Goal: Information Seeking & Learning: Find specific fact

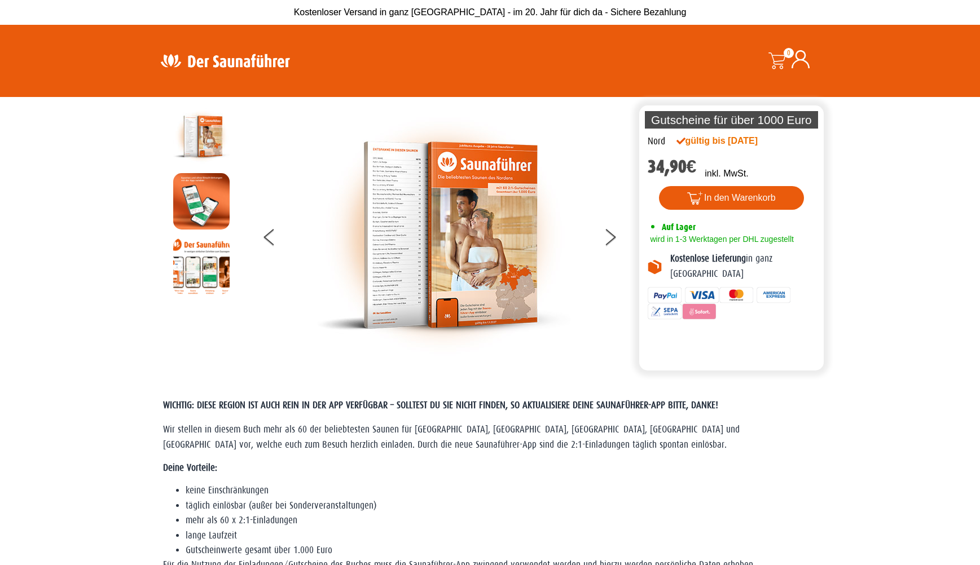
scroll to position [-1, 0]
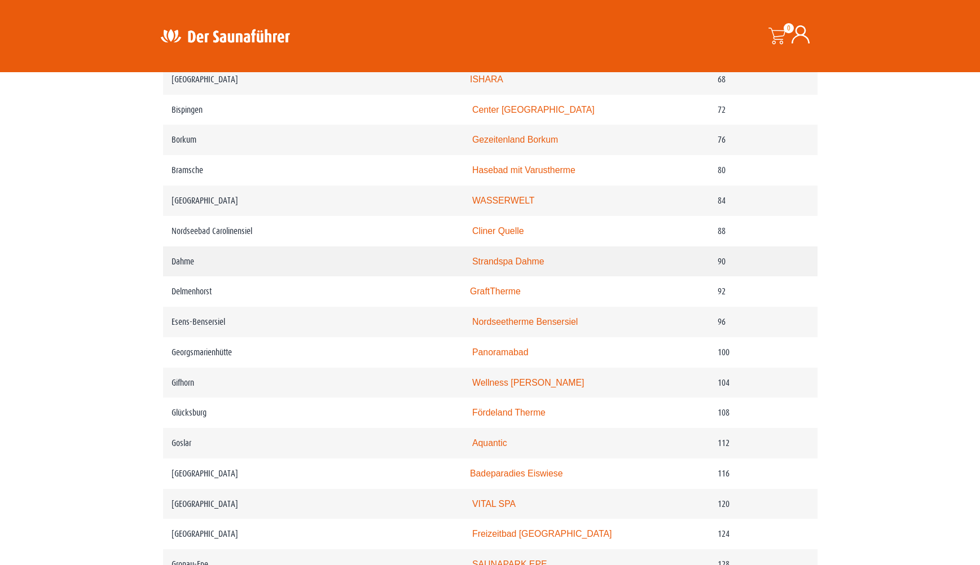
scroll to position [966, 0]
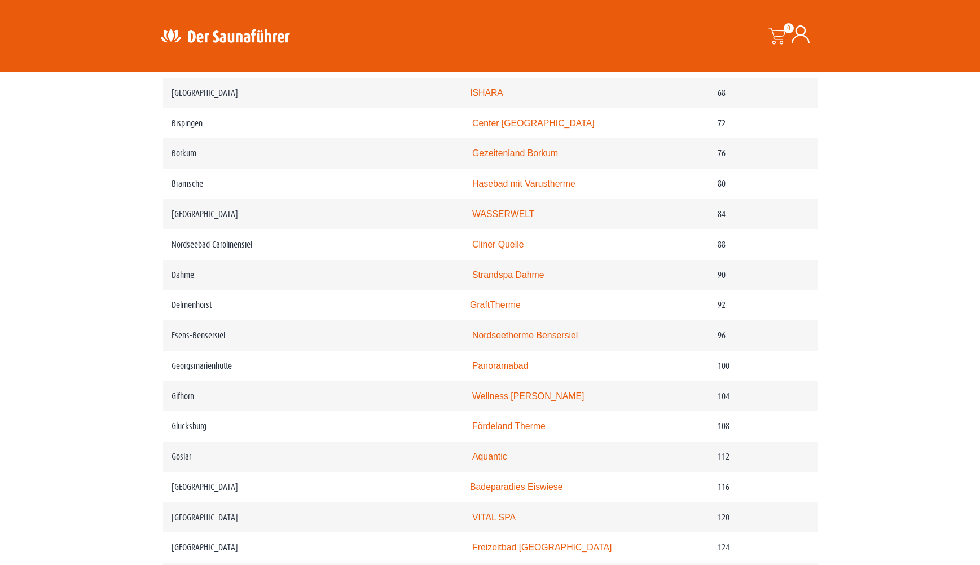
click at [227, 34] on img at bounding box center [225, 36] width 147 height 22
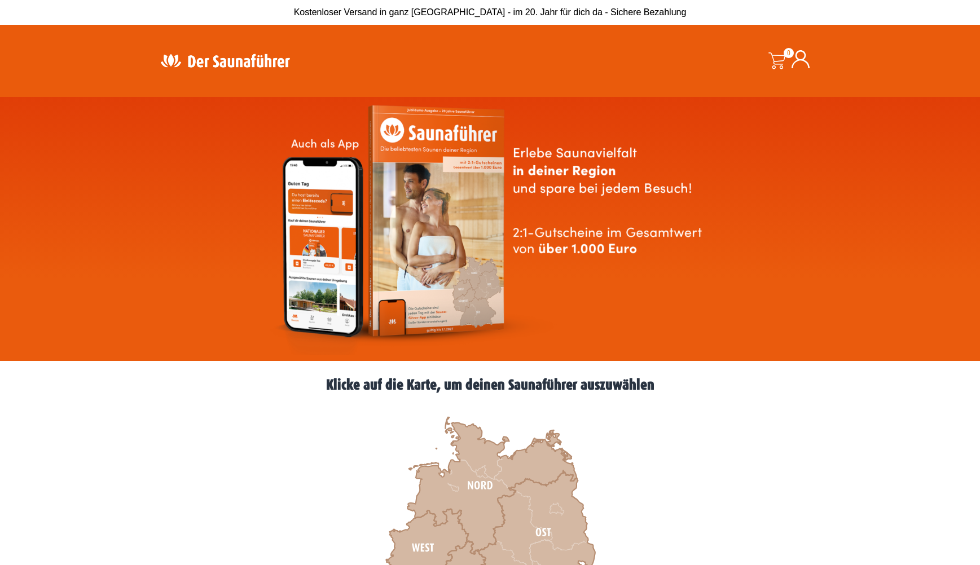
click at [483, 92] on header "Suche 0 0,00 €" at bounding box center [490, 61] width 980 height 72
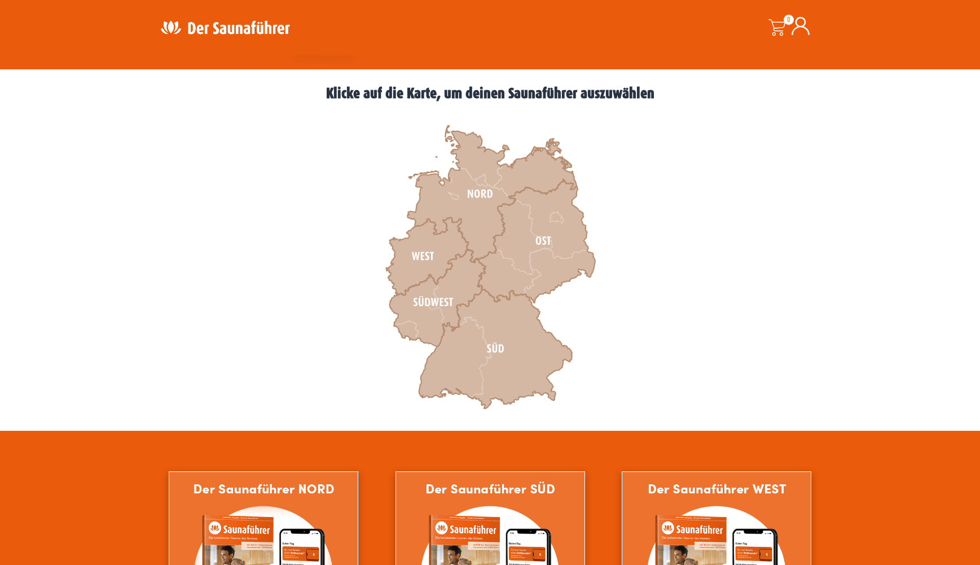
scroll to position [279, 0]
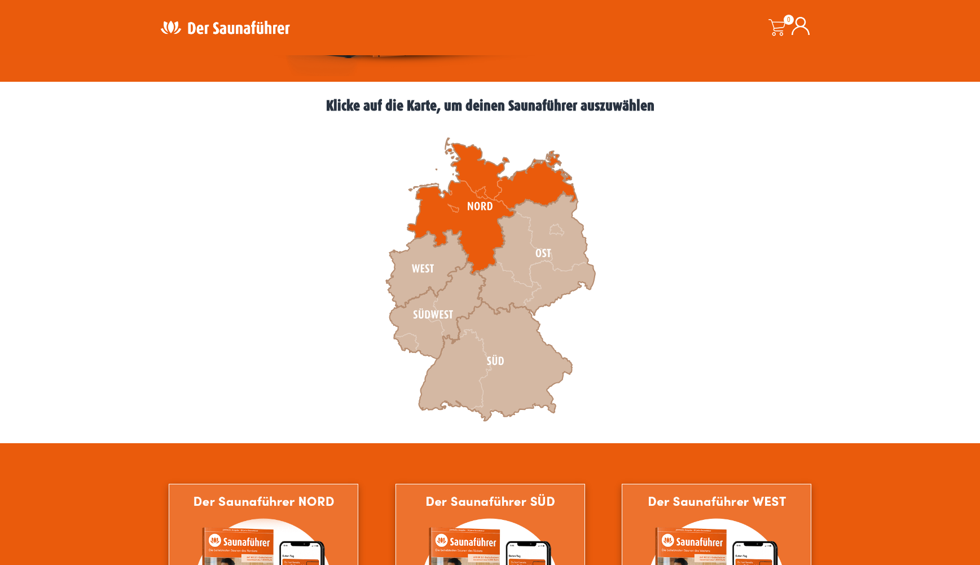
click at [474, 177] on icon at bounding box center [491, 206] width 169 height 137
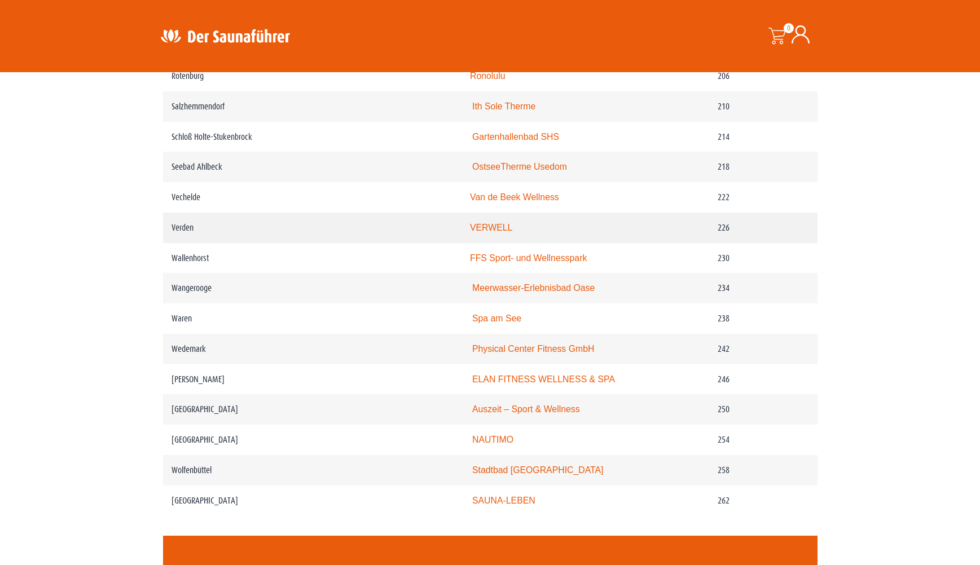
scroll to position [2160, 0]
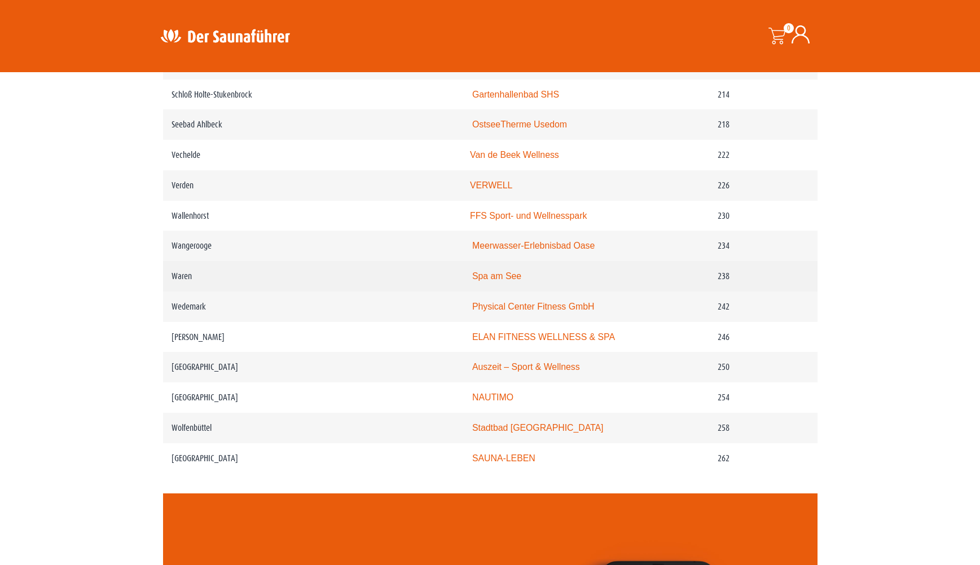
click at [472, 281] on link "Spa am See" at bounding box center [496, 276] width 49 height 10
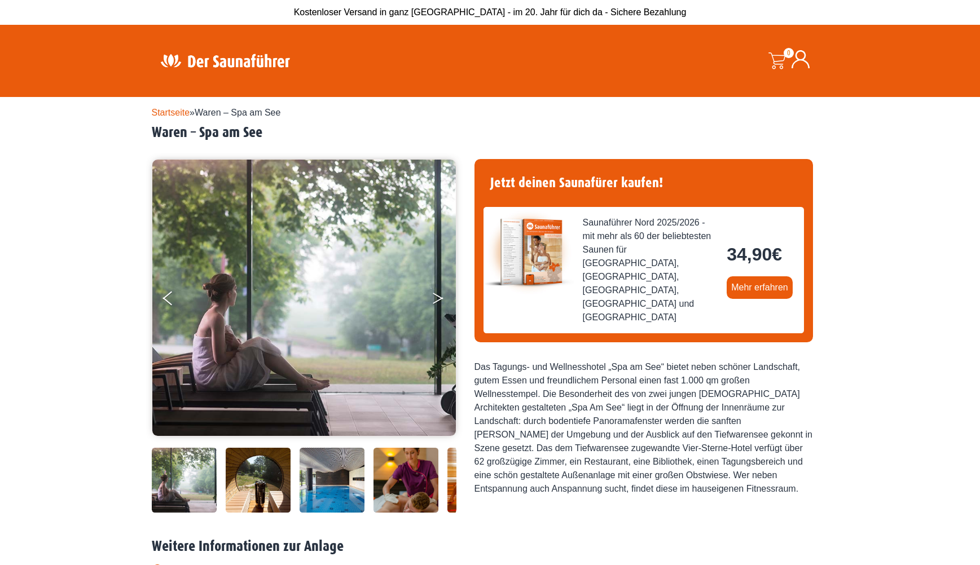
click at [437, 297] on button "Next" at bounding box center [445, 301] width 28 height 28
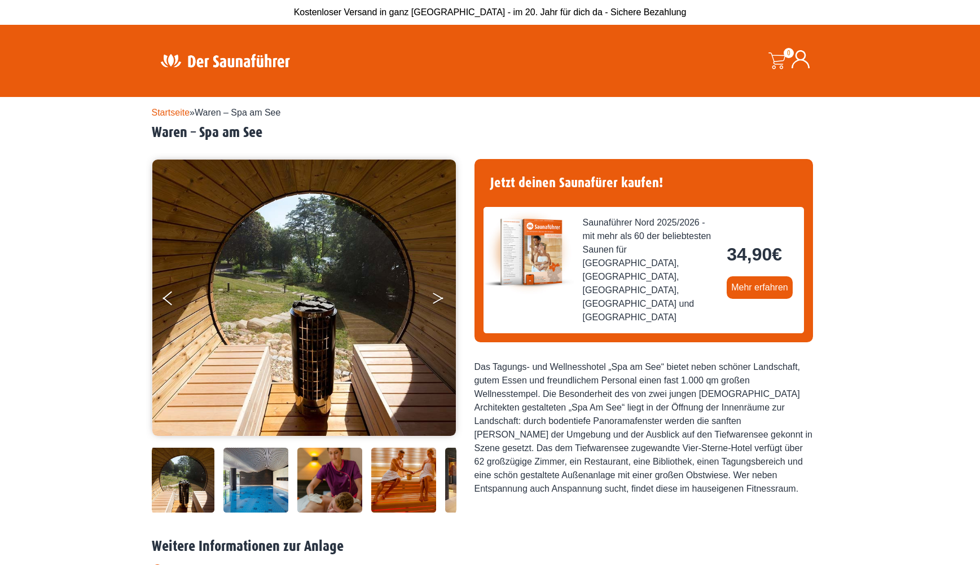
click at [437, 297] on button "Next" at bounding box center [445, 301] width 28 height 28
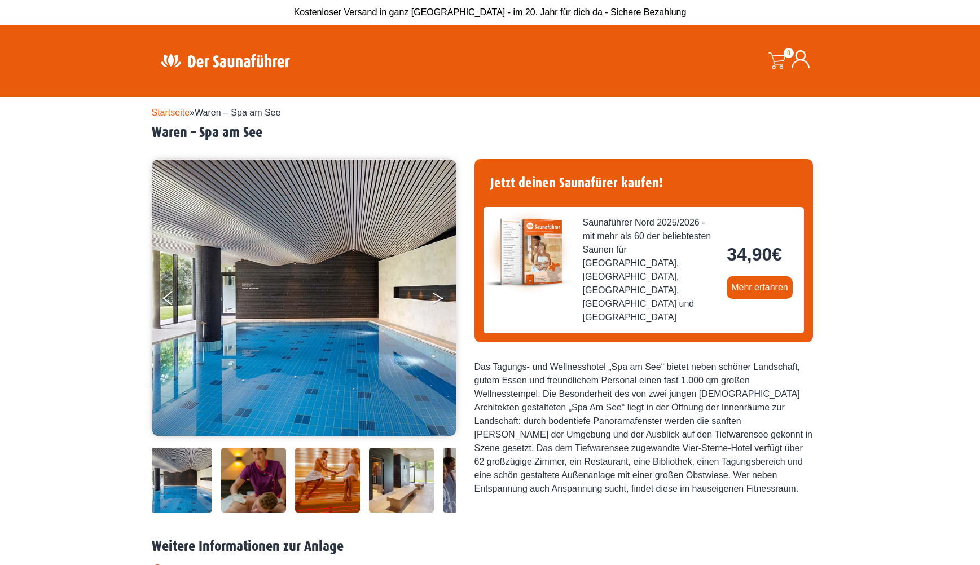
click at [437, 297] on button "Next" at bounding box center [445, 301] width 28 height 28
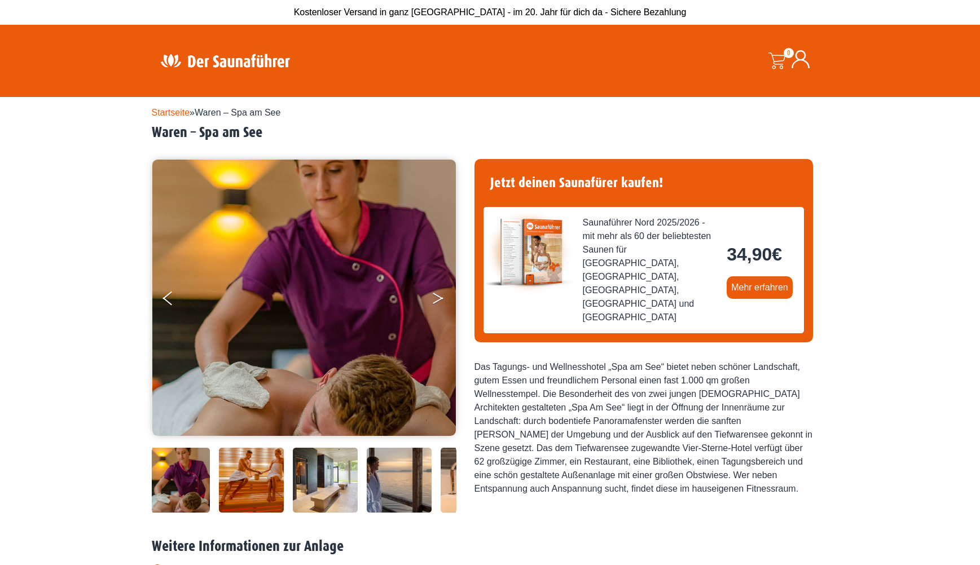
click at [437, 297] on button "Next" at bounding box center [445, 301] width 28 height 28
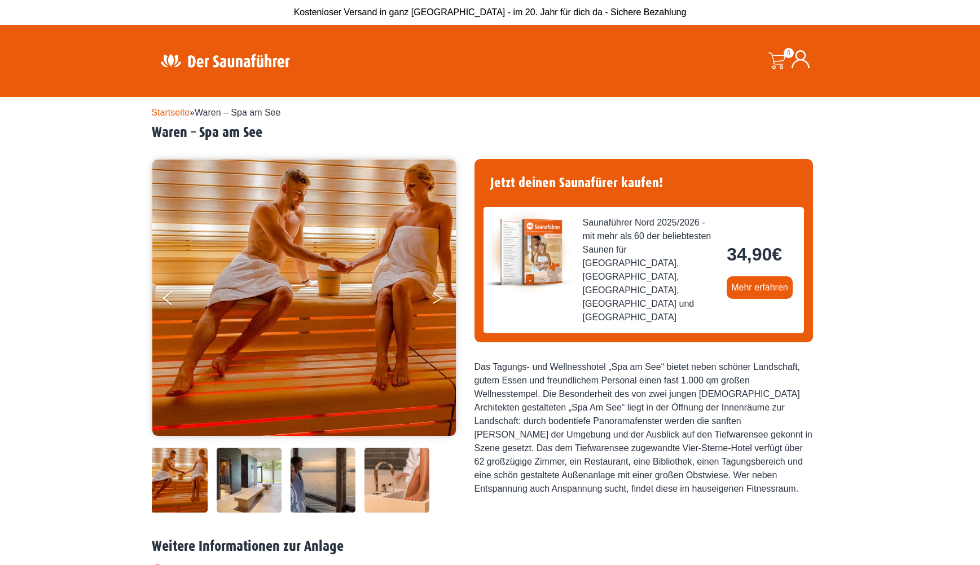
click at [437, 297] on button "Next" at bounding box center [445, 301] width 28 height 28
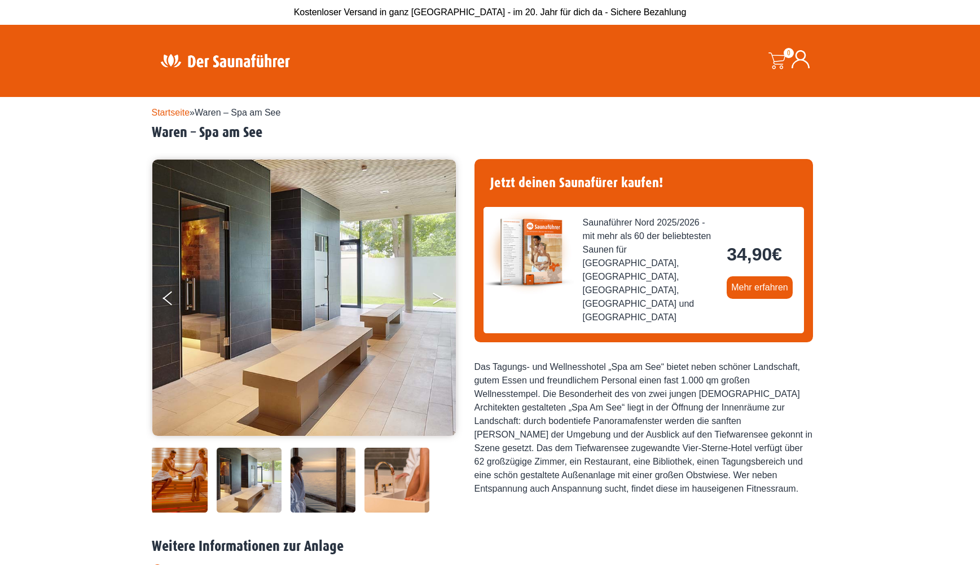
click at [437, 297] on button "Next" at bounding box center [445, 301] width 28 height 28
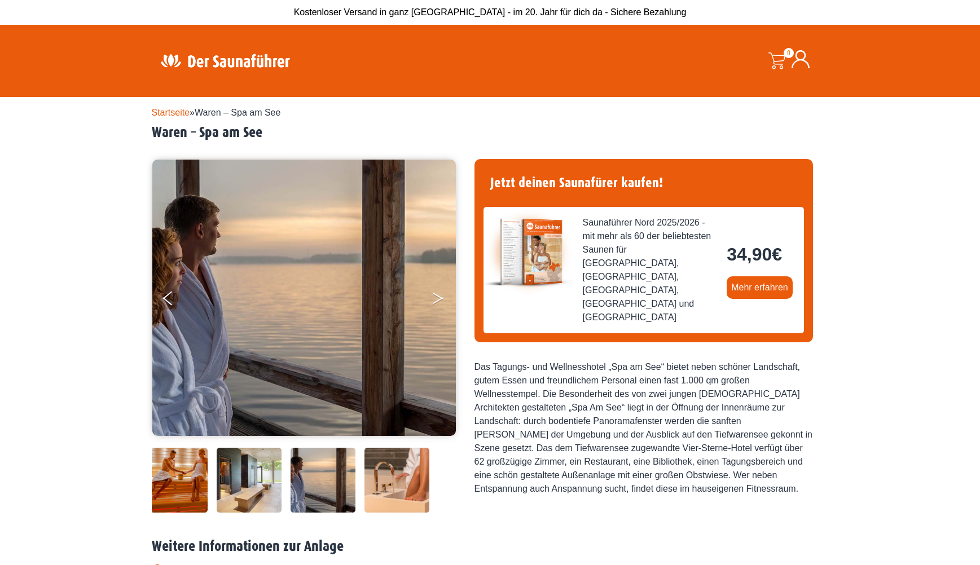
click at [437, 297] on button "Next" at bounding box center [445, 301] width 28 height 28
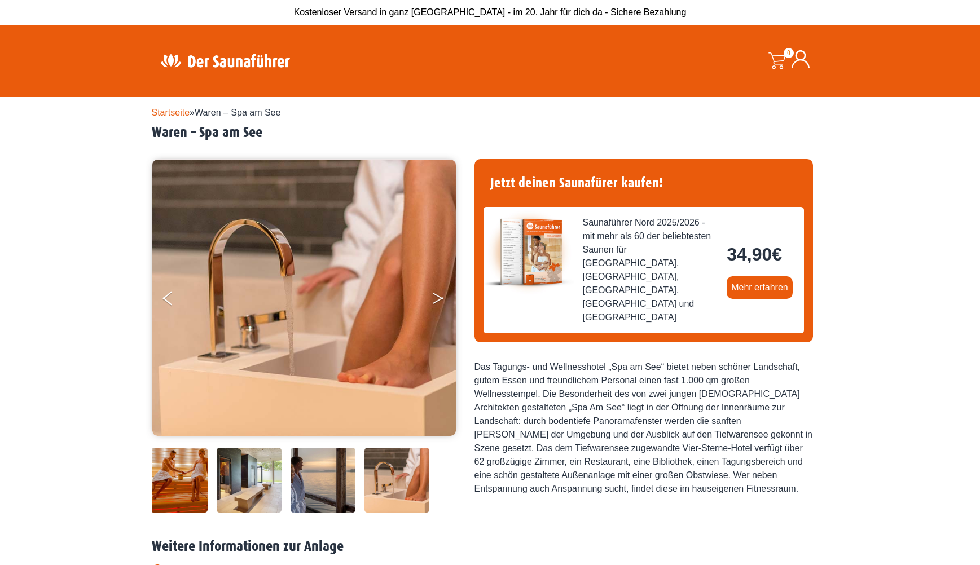
click at [437, 297] on button "Next" at bounding box center [445, 301] width 28 height 28
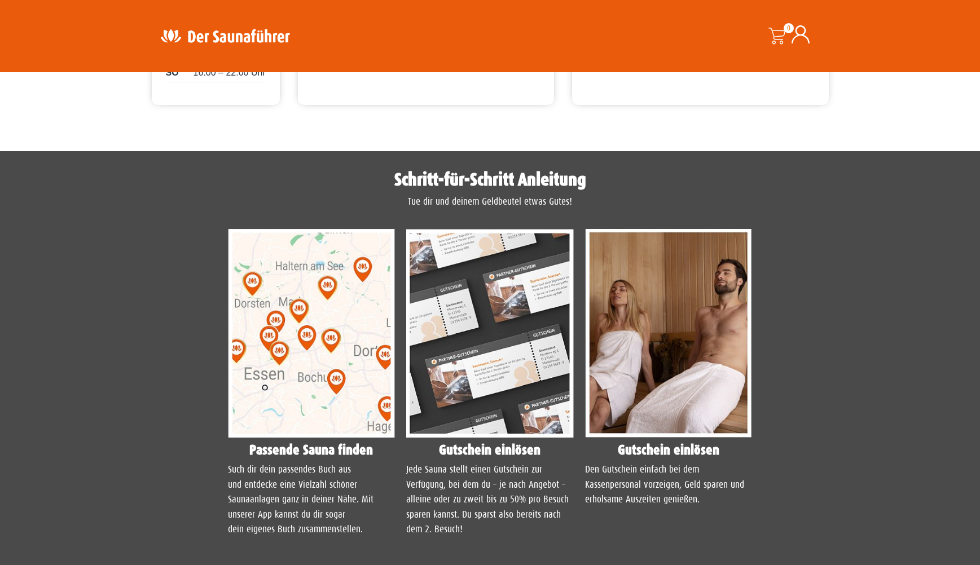
scroll to position [716, 0]
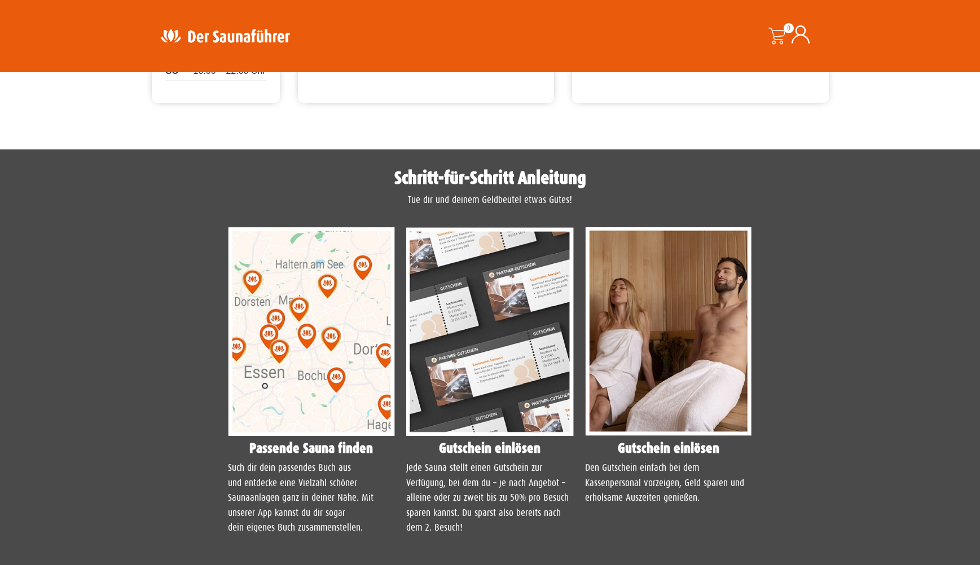
click at [320, 418] on img at bounding box center [312, 331] width 168 height 209
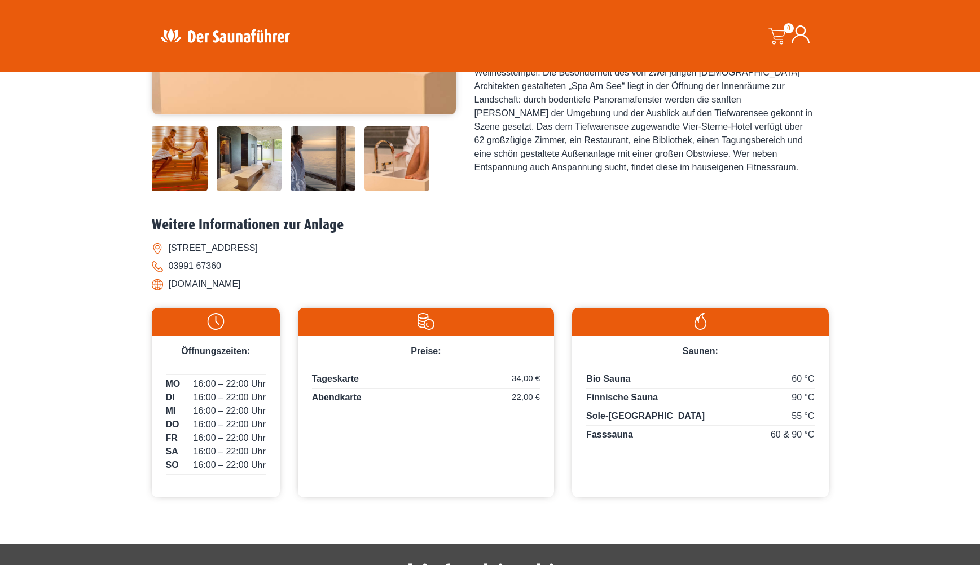
scroll to position [326, 0]
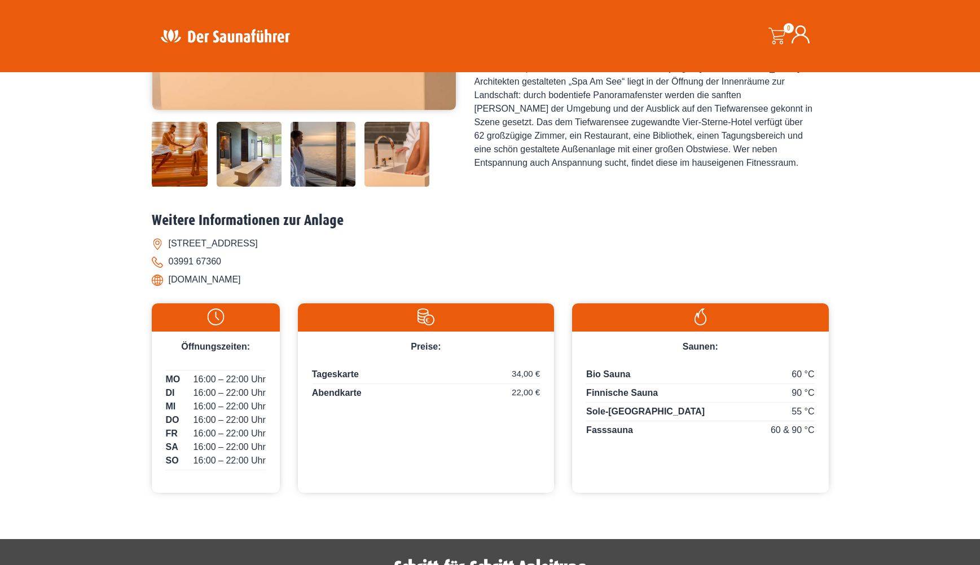
drag, startPoint x: 235, startPoint y: 344, endPoint x: 164, endPoint y: 347, distance: 71.1
click at [164, 289] on li "[DOMAIN_NAME]" at bounding box center [490, 280] width 677 height 18
copy li "[DOMAIN_NAME]"
